Goal: Task Accomplishment & Management: Manage account settings

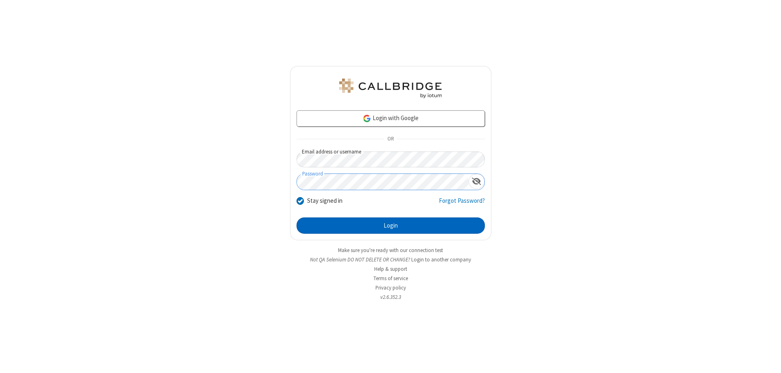
click at [391, 225] on button "Login" at bounding box center [391, 225] width 188 height 16
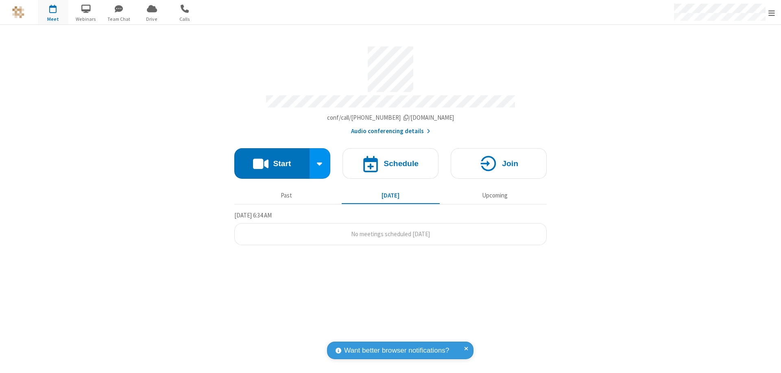
click at [772, 13] on span "Open menu" at bounding box center [771, 13] width 7 height 8
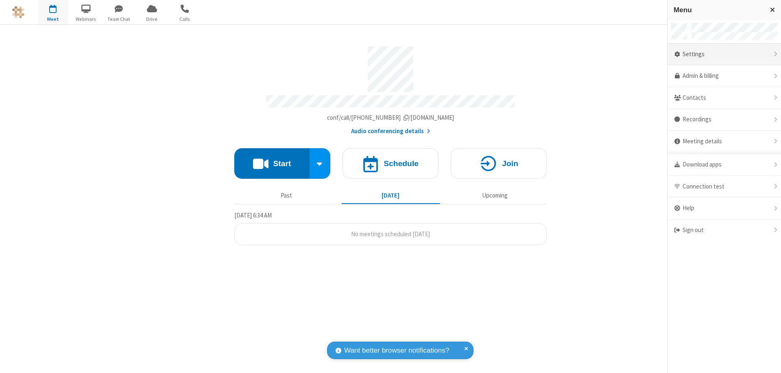
click at [724, 54] on div "Settings" at bounding box center [724, 55] width 113 height 22
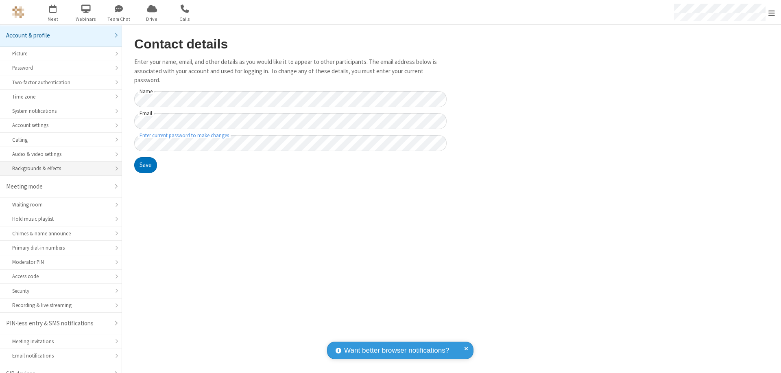
click at [58, 164] on div "Backgrounds & effects" at bounding box center [60, 168] width 97 height 8
